Goal: Complete application form: Complete application form

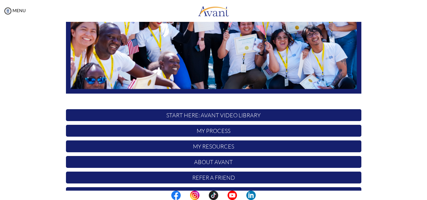
scroll to position [147, 0]
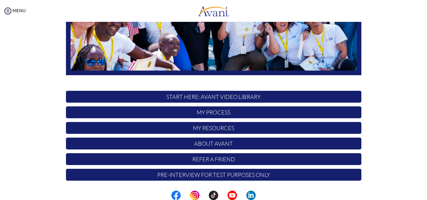
click at [222, 114] on p "My Process" at bounding box center [213, 112] width 295 height 12
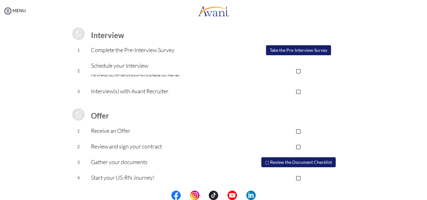
scroll to position [84, 0]
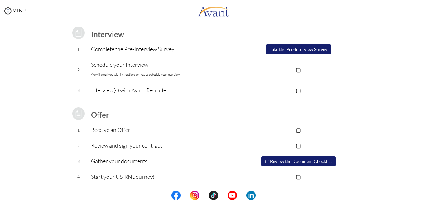
click at [302, 50] on button "Take the Pre-Interview Survey" at bounding box center [298, 49] width 65 height 10
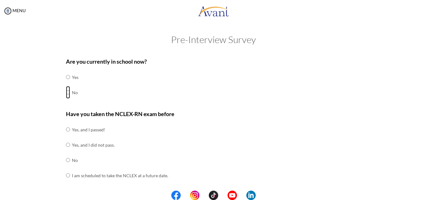
click at [66, 83] on input "radio" at bounding box center [68, 77] width 4 height 12
radio input "true"
click at [66, 136] on input "radio" at bounding box center [68, 129] width 4 height 12
radio input "true"
click at [66, 123] on input "radio" at bounding box center [68, 129] width 4 height 12
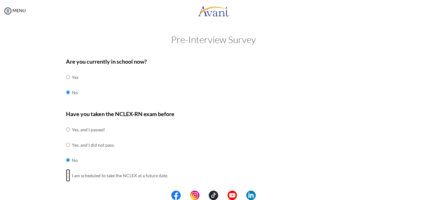
radio input "true"
click at [66, 123] on input "radio" at bounding box center [68, 129] width 4 height 12
radio input "true"
click at [277, 138] on div "Have you taken the NCLEX-RN exam before Yes, and I passed! Yes, and I did not p…" at bounding box center [213, 150] width 295 height 80
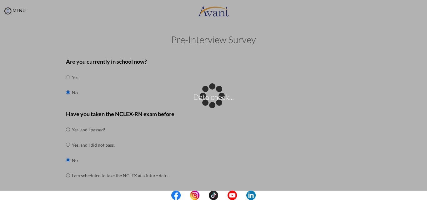
click at [298, 106] on p "Data check..." at bounding box center [213, 100] width 427 height 15
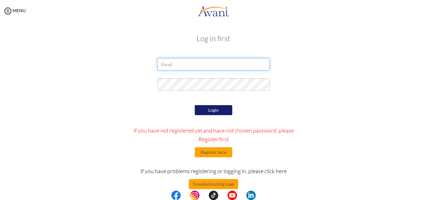
click at [209, 61] on input "email" at bounding box center [213, 64] width 112 height 12
type input "[EMAIL_ADDRESS][DOMAIN_NAME]"
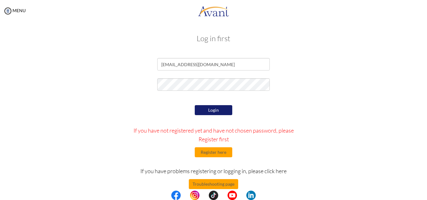
click at [210, 113] on button "Login" at bounding box center [213, 110] width 37 height 10
click at [207, 111] on button "Login" at bounding box center [213, 110] width 37 height 10
click at [211, 114] on button "Login" at bounding box center [213, 110] width 37 height 10
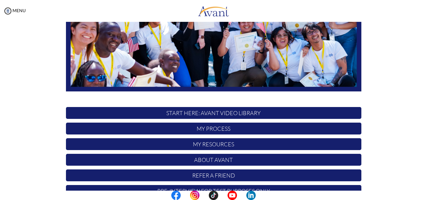
scroll to position [147, 0]
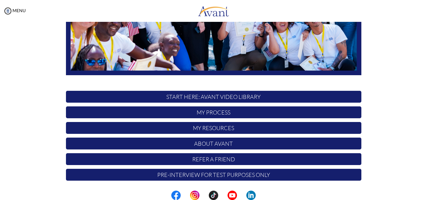
click at [212, 113] on p "My Process" at bounding box center [213, 112] width 295 height 12
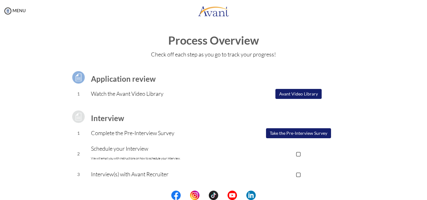
click at [282, 136] on button "Take the Pre-Interview Survey" at bounding box center [298, 133] width 65 height 10
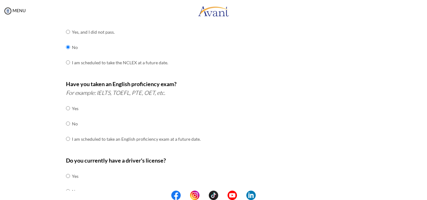
scroll to position [114, 0]
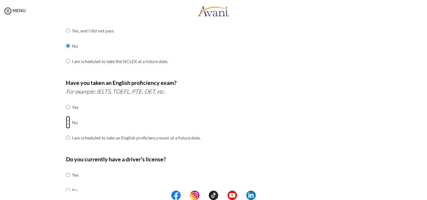
click at [67, 113] on input "radio" at bounding box center [68, 107] width 4 height 12
radio input "true"
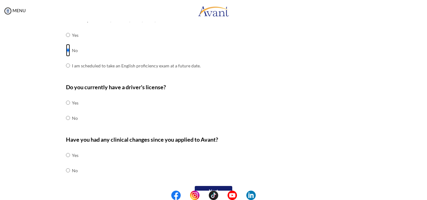
scroll to position [200, 0]
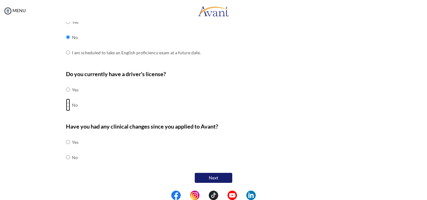
click at [66, 96] on input "radio" at bounding box center [68, 89] width 4 height 12
radio input "true"
click at [66, 148] on input "radio" at bounding box center [68, 142] width 4 height 12
radio input "true"
click at [219, 178] on button "Next" at bounding box center [213, 178] width 37 height 10
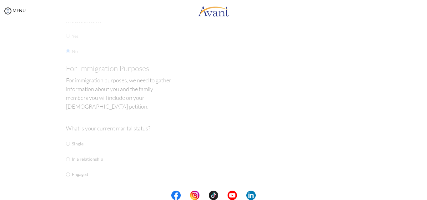
scroll to position [12, 0]
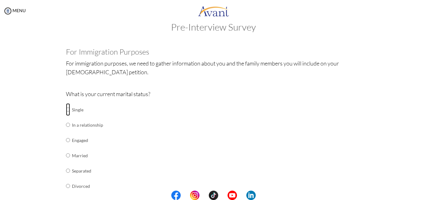
click at [67, 110] on input "radio" at bounding box center [68, 109] width 4 height 12
radio input "true"
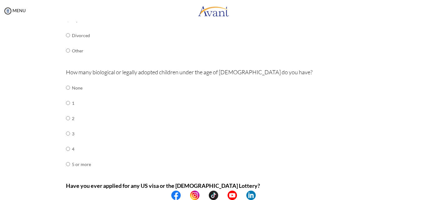
scroll to position [166, 0]
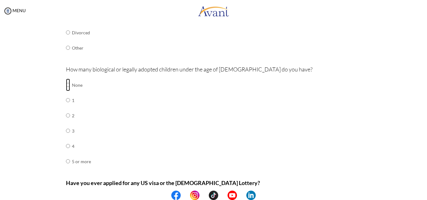
click at [66, 86] on input "radio" at bounding box center [68, 85] width 4 height 12
radio input "true"
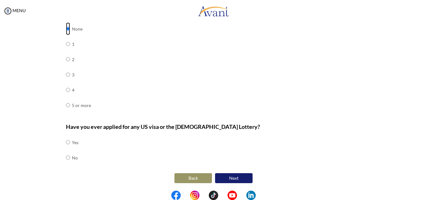
scroll to position [223, 0]
click at [66, 143] on input "radio" at bounding box center [68, 142] width 4 height 12
radio input "true"
click at [229, 179] on button "Next" at bounding box center [233, 178] width 37 height 10
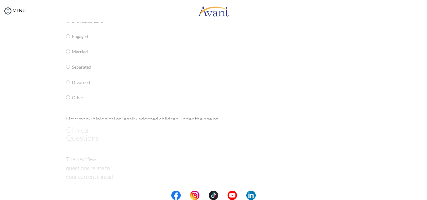
scroll to position [12, 0]
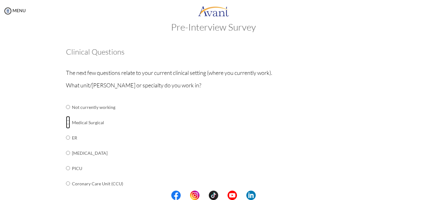
click at [66, 113] on input "radio" at bounding box center [68, 107] width 4 height 12
radio input "true"
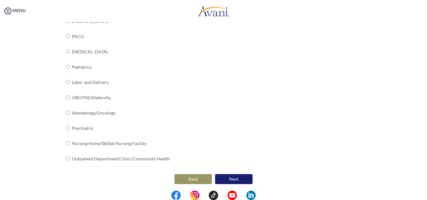
scroll to position [253, 0]
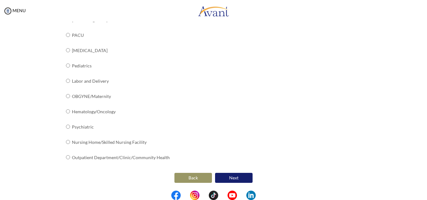
click at [229, 177] on button "Next" at bounding box center [233, 178] width 37 height 10
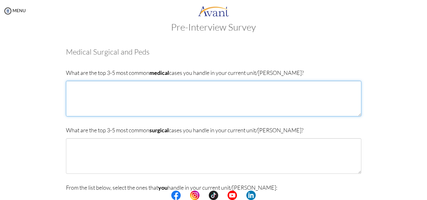
click at [77, 92] on textarea at bounding box center [213, 99] width 295 height 36
click at [162, 88] on textarea "[MEDICAL_DATA], Tuberculosis, [MEDICAL_DATA], [MEDICAL_DATA] and" at bounding box center [213, 99] width 295 height 36
click at [166, 86] on textarea "[MEDICAL_DATA], Tuberculosis, [MEDICAL_DATA], [MEDICAL_DATA] and [MEDICAL_DATA]" at bounding box center [213, 99] width 295 height 36
click at [175, 103] on textarea "[MEDICAL_DATA], Tuberculosis, [MEDICAL_DATA], [MEDICAL_DATA], and [MEDICAL_DATA]" at bounding box center [213, 99] width 295 height 36
type textarea "[MEDICAL_DATA], Tuberculosis, [MEDICAL_DATA], [MEDICAL_DATA], and [MEDICAL_DATA]"
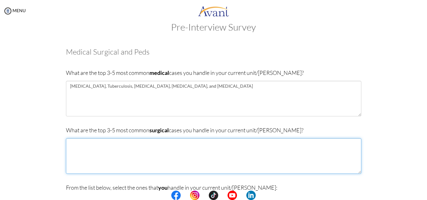
click at [76, 144] on textarea at bounding box center [213, 156] width 295 height 36
click at [86, 142] on textarea at bounding box center [213, 156] width 295 height 36
type textarea "A"
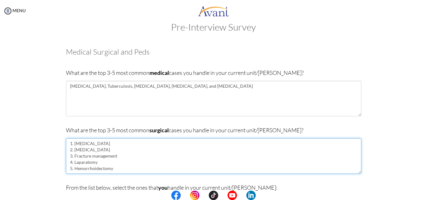
click at [96, 164] on textarea "1. [MEDICAL_DATA] 2. [MEDICAL_DATA] 3. Fracture management 4. Laparatomy 5. Hem…" at bounding box center [213, 156] width 295 height 36
click at [98, 150] on textarea "1. [MEDICAL_DATA] 2. [MEDICAL_DATA] 3. Fracture management 4. [MEDICAL_DATA] 5.…" at bounding box center [213, 156] width 295 height 36
click at [96, 149] on textarea "1. [MEDICAL_DATA] 2. Herniorrhapy 3. Fracture management 4. [MEDICAL_DATA] 5. H…" at bounding box center [213, 156] width 295 height 36
click at [115, 156] on textarea "1. [MEDICAL_DATA] 2. Herniorrhaphy 3. Fracture management 4. [MEDICAL_DATA] 5. …" at bounding box center [213, 156] width 295 height 36
click at [72, 156] on textarea "1. [MEDICAL_DATA] 2. Herniorrhaphy 3. Fracture 4. [MEDICAL_DATA] 5. Hemorrhoide…" at bounding box center [213, 156] width 295 height 36
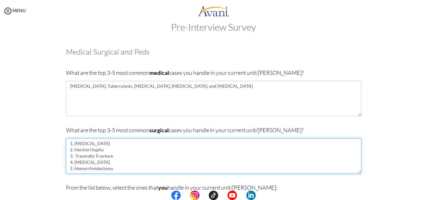
click at [72, 156] on textarea "1. [MEDICAL_DATA] 2. Herniorrhaphy 3. Traumatic Fracture 4. [MEDICAL_DATA] 5. H…" at bounding box center [213, 156] width 295 height 36
click at [109, 157] on textarea "1. [MEDICAL_DATA] 2. Herniorrhaphy 3. Traumatic Fracture 4. [MEDICAL_DATA] 5. H…" at bounding box center [213, 156] width 295 height 36
type textarea "1. [MEDICAL_DATA] 2. Herniorrhaphy 3. Traumatic [MEDICAL_DATA] 4. [MEDICAL_DATA…"
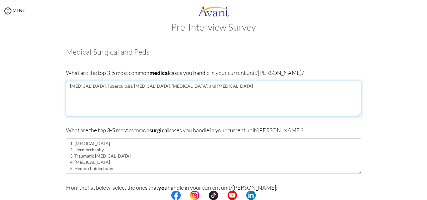
click at [84, 86] on textarea "[MEDICAL_DATA], Tuberculosis, [MEDICAL_DATA], [MEDICAL_DATA], and [MEDICAL_DATA]" at bounding box center [213, 99] width 295 height 36
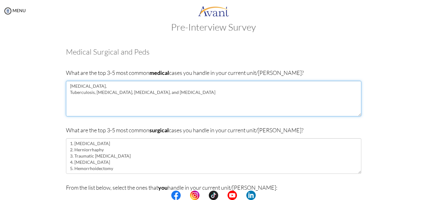
click at [93, 92] on textarea "[MEDICAL_DATA], Tuberculosis, [MEDICAL_DATA], [MEDICAL_DATA], and [MEDICAL_DATA]" at bounding box center [213, 99] width 295 height 36
click at [91, 99] on textarea "[MEDICAL_DATA], Tuberculosis, [MEDICAL_DATA], [MEDICAL_DATA], and [MEDICAL_DATA]" at bounding box center [213, 99] width 295 height 36
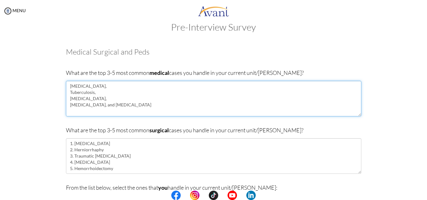
click at [103, 104] on textarea "[MEDICAL_DATA], Tuberculosis, [MEDICAL_DATA], [MEDICAL_DATA], and [MEDICAL_DATA]" at bounding box center [213, 99] width 295 height 36
click at [106, 104] on textarea "[MEDICAL_DATA], Tuberculosis, [MEDICAL_DATA], [MEDICAL_DATA], and [MEDICAL_DATA]" at bounding box center [213, 99] width 295 height 36
click at [90, 99] on textarea "[MEDICAL_DATA], Tuberculosis, [MEDICAL_DATA], [MEDICAL_DATA] [MEDICAL_DATA]" at bounding box center [213, 99] width 295 height 36
click at [94, 94] on textarea "[MEDICAL_DATA], Tuberculosis, [MEDICAL_DATA] [MEDICAL_DATA] [MEDICAL_DATA]" at bounding box center [213, 99] width 295 height 36
click at [86, 87] on textarea "[MEDICAL_DATA], Tuberculosis [MEDICAL_DATA] [MEDICAL_DATA] [MEDICAL_DATA]" at bounding box center [213, 99] width 295 height 36
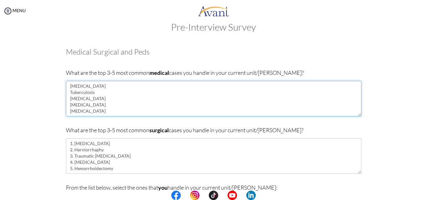
click at [66, 86] on textarea "[MEDICAL_DATA] Tuberculosis [MEDICAL_DATA] [MEDICAL_DATA] [MEDICAL_DATA]" at bounding box center [213, 99] width 295 height 36
click at [68, 92] on textarea "1. [MEDICAL_DATA] Tuberculosis [MEDICAL_DATA] [MEDICAL_DATA] [MEDICAL_DATA]" at bounding box center [213, 99] width 295 height 36
click at [67, 97] on textarea "1. [MEDICAL_DATA] 2. Tuberculosis [MEDICAL_DATA] [MEDICAL_DATA] [MEDICAL_DATA]" at bounding box center [213, 99] width 295 height 36
click at [67, 104] on textarea "1. [MEDICAL_DATA] 2. Tuberculosis 3. [MEDICAL_DATA] [MEDICAL_DATA] [MEDICAL_DAT…" at bounding box center [213, 99] width 295 height 36
click at [67, 110] on textarea "1. [MEDICAL_DATA] 2. Tuberculosis 3. [MEDICAL_DATA] 4. [MEDICAL_DATA] [MEDICAL_…" at bounding box center [213, 99] width 295 height 36
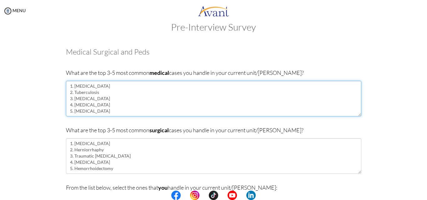
scroll to position [174, 0]
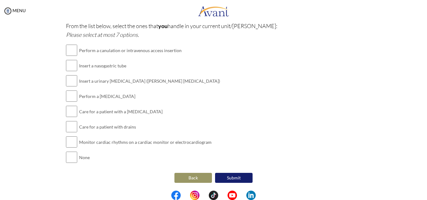
type textarea "1. [MEDICAL_DATA] 2. Tuberculosis 3. [MEDICAL_DATA] 4. [MEDICAL_DATA] 5. [MEDIC…"
click at [72, 66] on input "checkbox" at bounding box center [71, 65] width 11 height 12
checkbox input "true"
click at [71, 83] on input "checkbox" at bounding box center [71, 81] width 11 height 12
checkbox input "true"
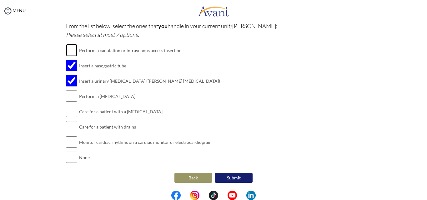
click at [66, 48] on input "checkbox" at bounding box center [71, 50] width 11 height 12
checkbox input "true"
click at [67, 98] on input "checkbox" at bounding box center [71, 96] width 11 height 12
checkbox input "true"
click at [69, 124] on input "checkbox" at bounding box center [71, 127] width 11 height 12
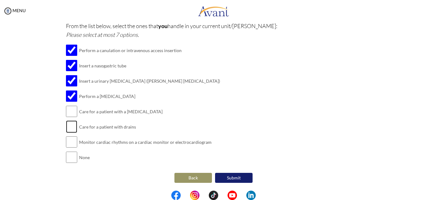
checkbox input "true"
click at [69, 112] on input "checkbox" at bounding box center [71, 111] width 11 height 12
checkbox input "true"
click at [69, 143] on input "checkbox" at bounding box center [71, 142] width 11 height 12
checkbox input "true"
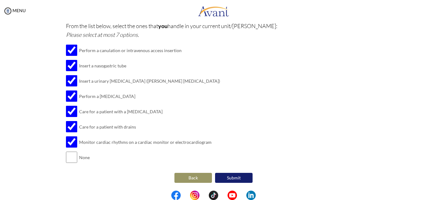
click at [231, 176] on button "Submit" at bounding box center [233, 178] width 37 height 10
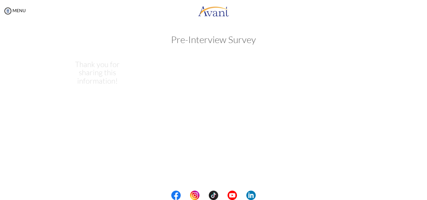
scroll to position [0, 0]
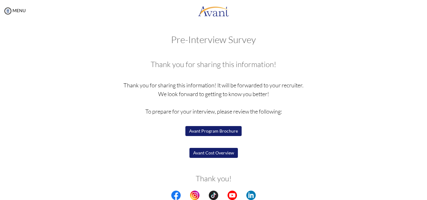
click at [225, 128] on button "Avant Program Brochure" at bounding box center [213, 131] width 56 height 10
